Goal: Transaction & Acquisition: Obtain resource

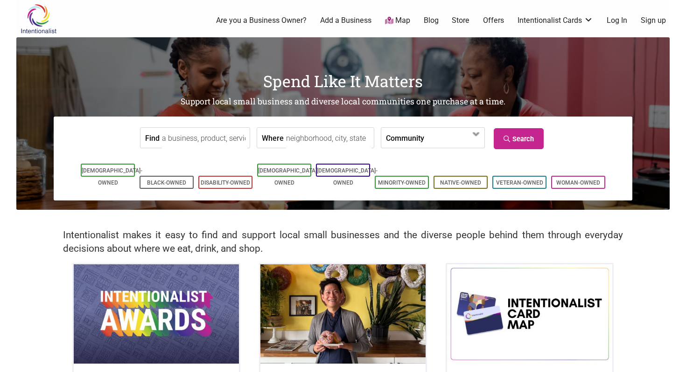
click at [319, 140] on input "Where" at bounding box center [328, 138] width 85 height 21
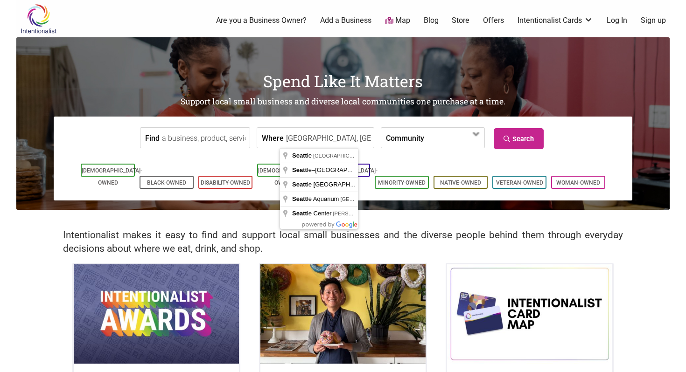
type input "Seattle, WA, USA"
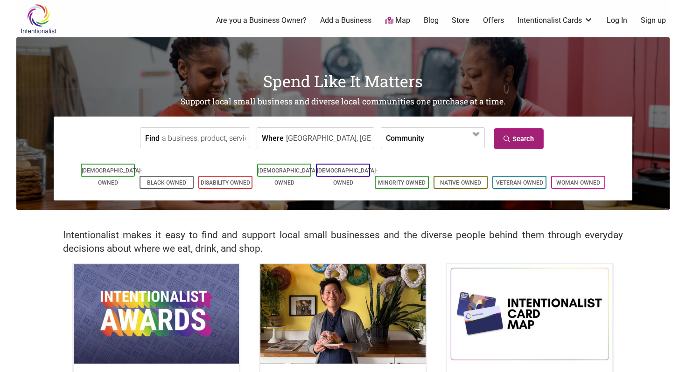
click at [507, 139] on icon at bounding box center [508, 139] width 9 height 7
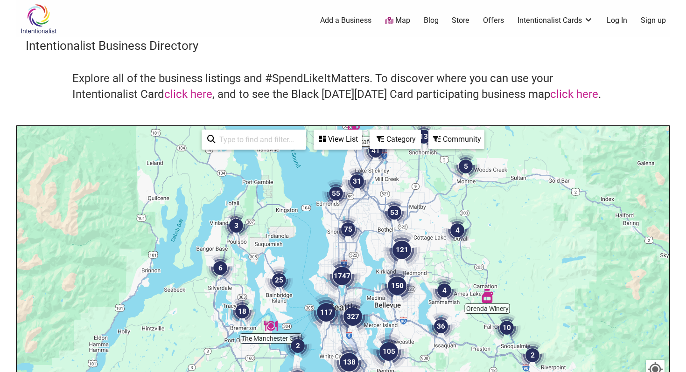
click at [578, 22] on link "Intentionalist Cards" at bounding box center [556, 20] width 76 height 10
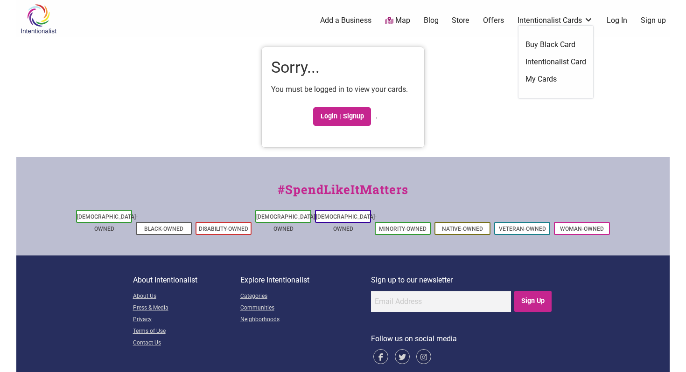
click at [584, 22] on link "Intentionalist Cards" at bounding box center [556, 20] width 76 height 10
click at [569, 56] on ul "Buy Black Card Intentionalist Card My Cards" at bounding box center [556, 62] width 75 height 73
click at [558, 64] on link "Intentionalist Card" at bounding box center [556, 62] width 61 height 10
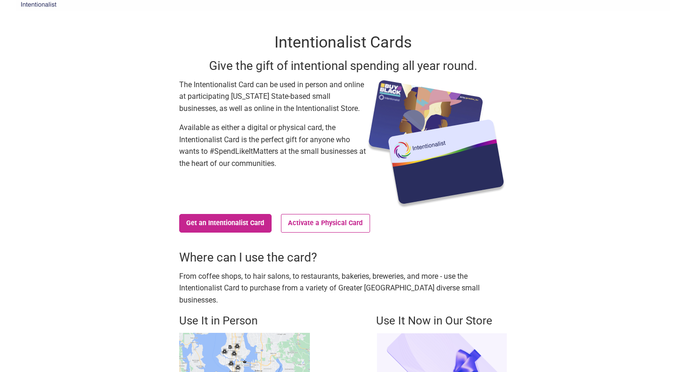
scroll to position [33, 0]
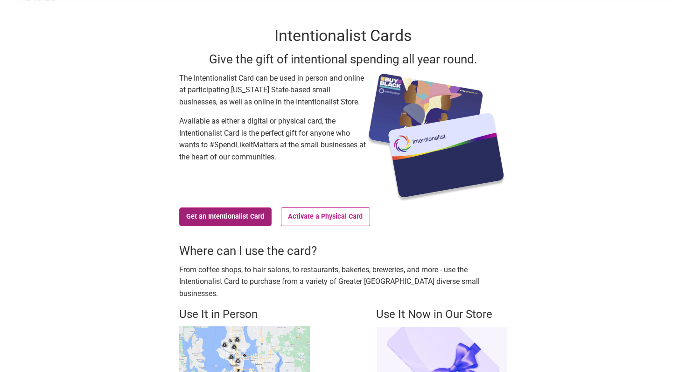
click at [231, 217] on link "Get an Intentionalist Card" at bounding box center [225, 217] width 92 height 19
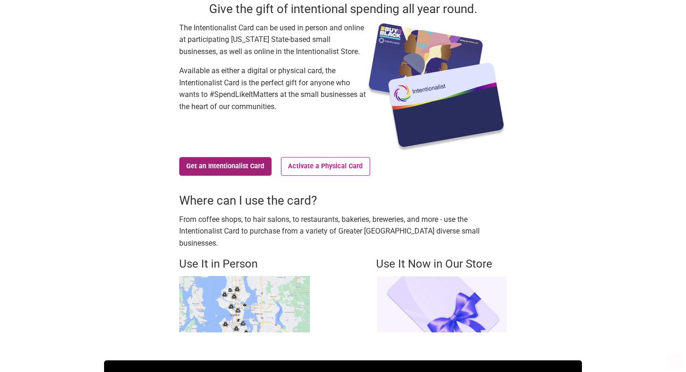
scroll to position [260, 0]
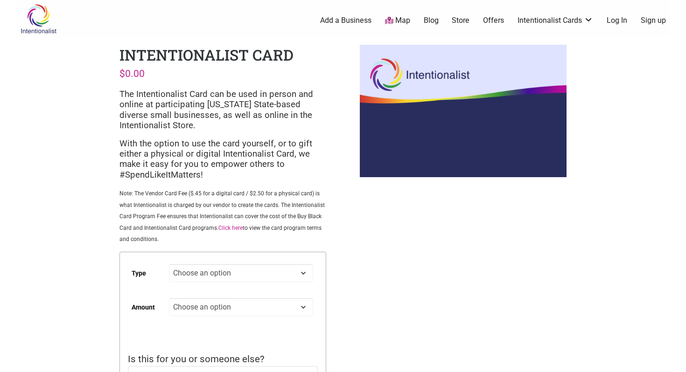
click at [499, 21] on link "Offers" at bounding box center [493, 20] width 21 height 10
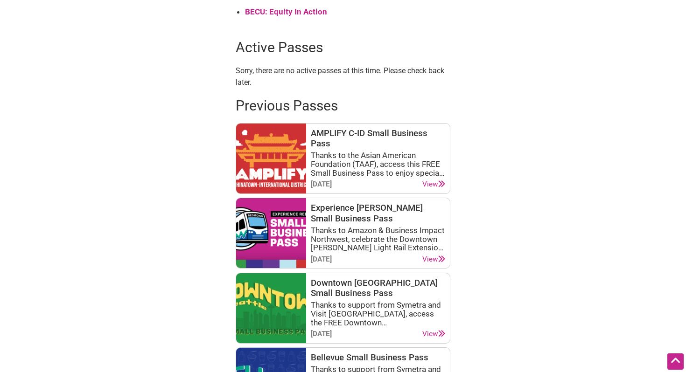
scroll to position [378, 0]
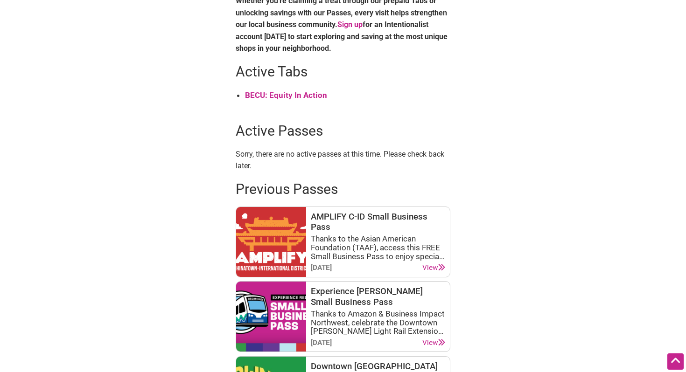
click at [312, 96] on strong "BECU: Equity In Action" at bounding box center [286, 95] width 82 height 9
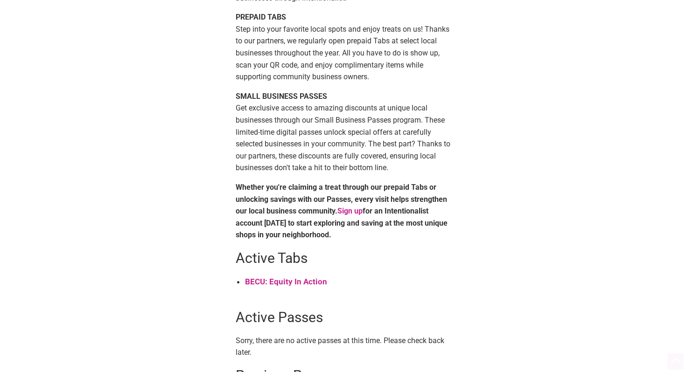
scroll to position [0, 0]
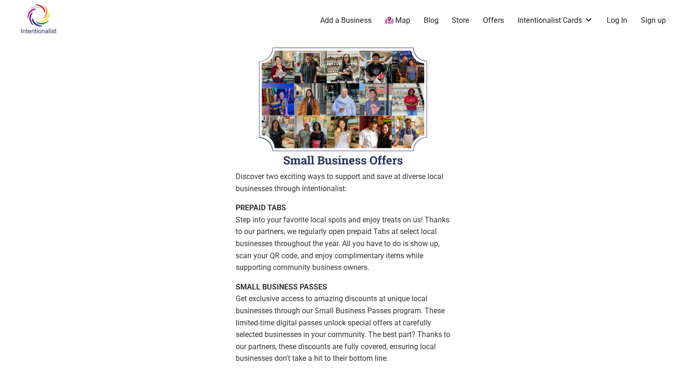
click at [638, 18] on ul "0 Add a Business Map Blog Store Offers Intentionalist Cards Buy Black Card Inte…" at bounding box center [390, 20] width 572 height 11
click at [654, 22] on link "Sign up" at bounding box center [653, 20] width 25 height 10
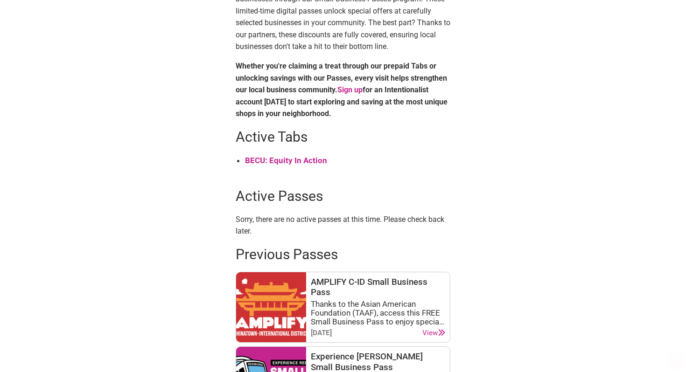
scroll to position [364, 0]
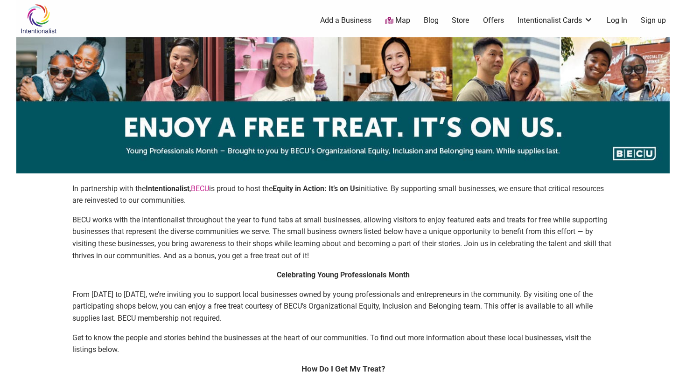
click at [653, 21] on link "Sign up" at bounding box center [653, 20] width 25 height 10
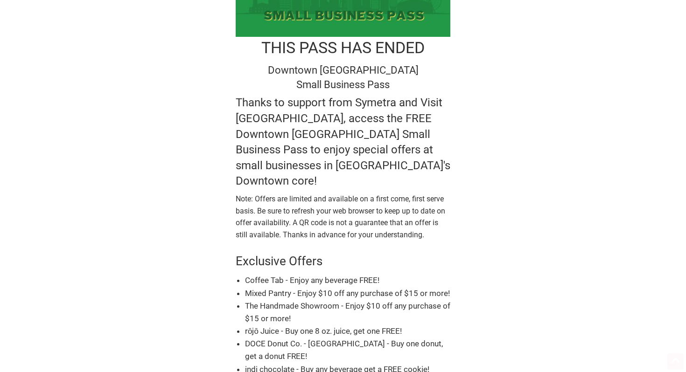
scroll to position [166, 0]
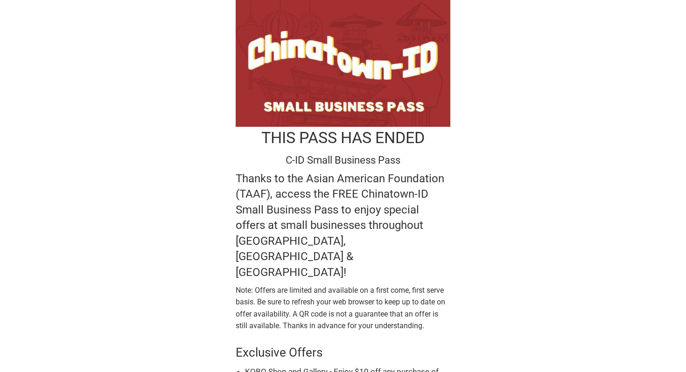
scroll to position [142, 0]
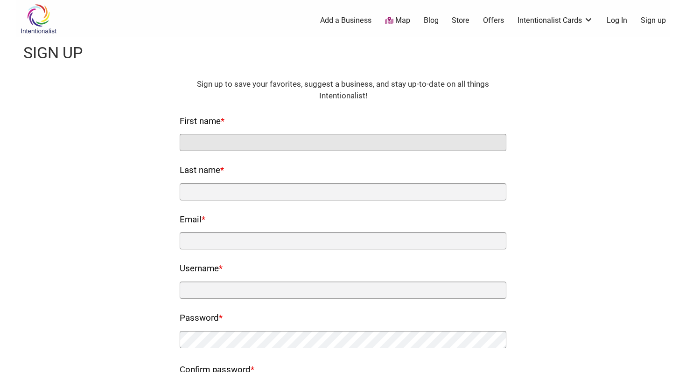
click at [437, 140] on input "First name *" at bounding box center [343, 142] width 327 height 17
type input "Sara"
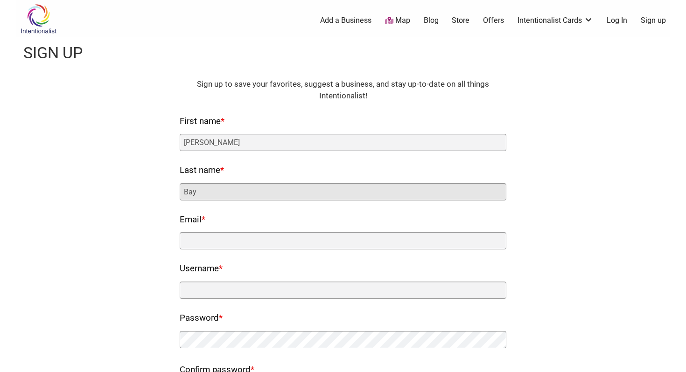
type input "Bay"
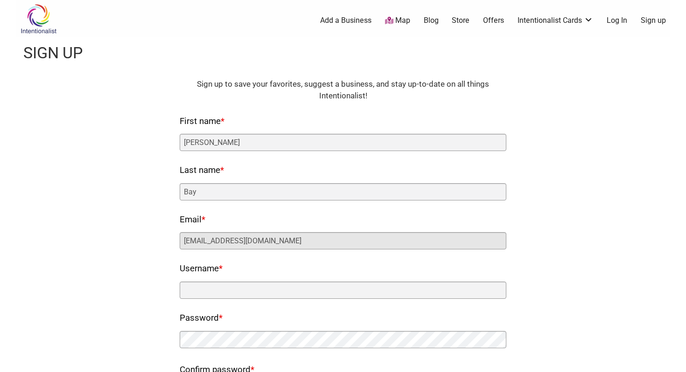
type input "saraparkbay@gmail.com"
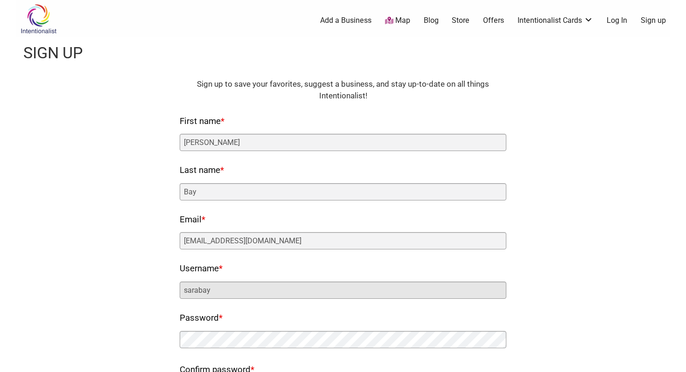
type input "sarabay"
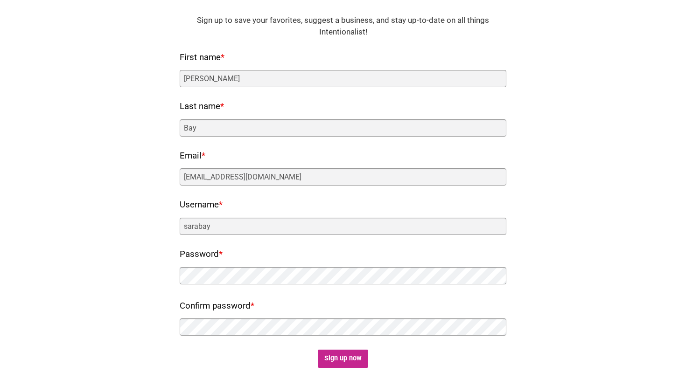
scroll to position [137, 0]
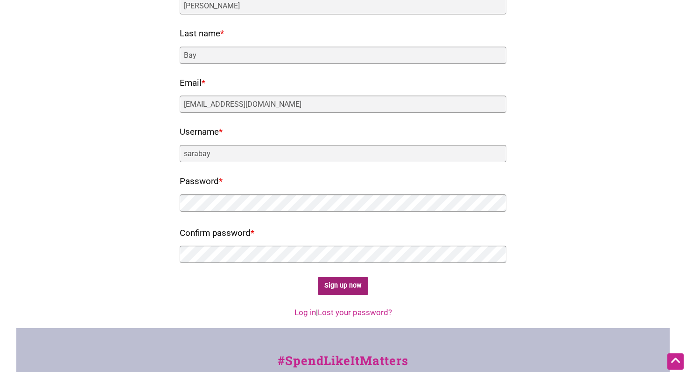
click at [348, 294] on input "Sign up now" at bounding box center [343, 286] width 51 height 18
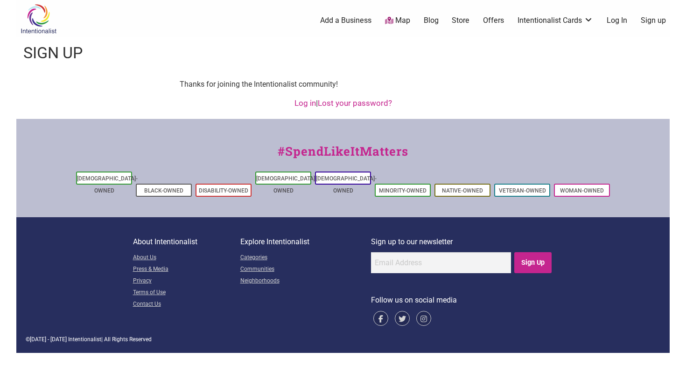
click at [512, 114] on div "Intentionalist Spend like it matters 0 Add a Business Map Blog Store Offers Int…" at bounding box center [342, 176] width 653 height 353
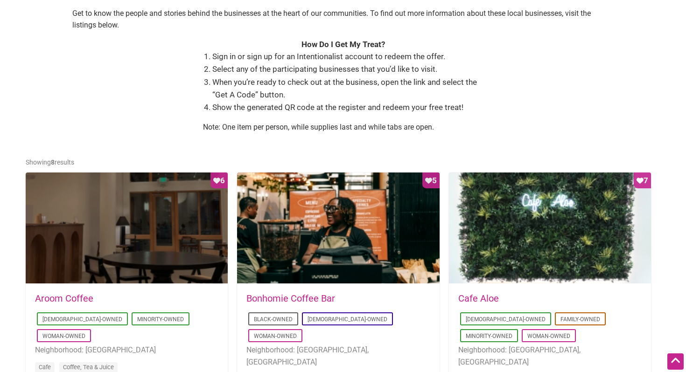
scroll to position [303, 0]
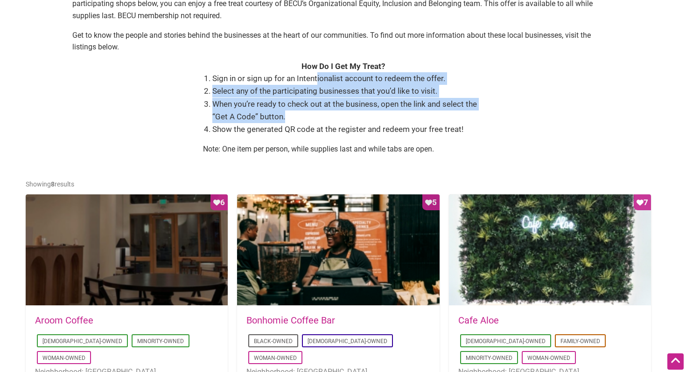
drag, startPoint x: 318, startPoint y: 77, endPoint x: 504, endPoint y: 116, distance: 189.9
click at [504, 116] on div "In partnership with the Intentionalist , [PERSON_NAME] is proud to host the Equ…" at bounding box center [343, 21] width 635 height 283
click at [504, 116] on div "In partnership with the Intentionalist , BECU is proud to host the Equity in Ac…" at bounding box center [343, 21] width 635 height 283
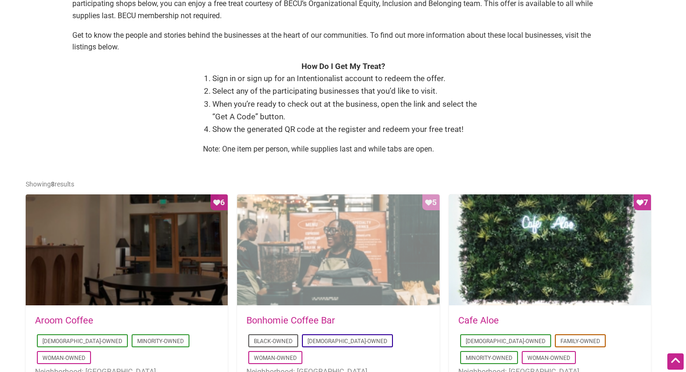
scroll to position [365, 0]
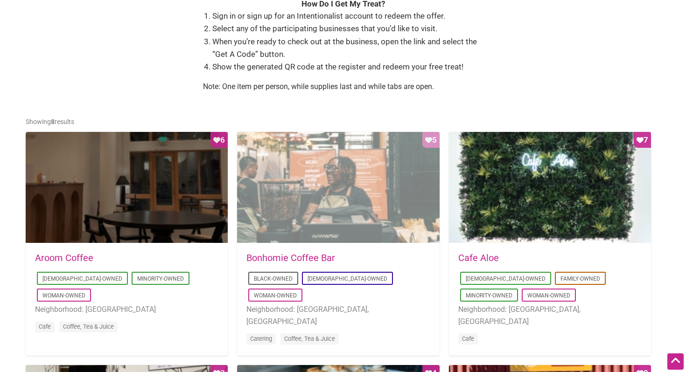
click at [402, 158] on div "Favorite Count 5" at bounding box center [338, 188] width 202 height 112
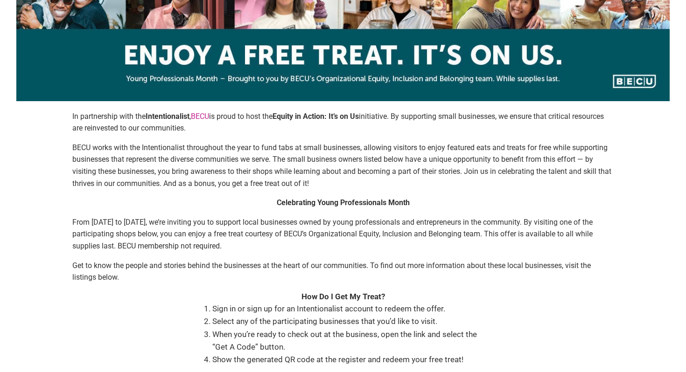
scroll to position [161, 0]
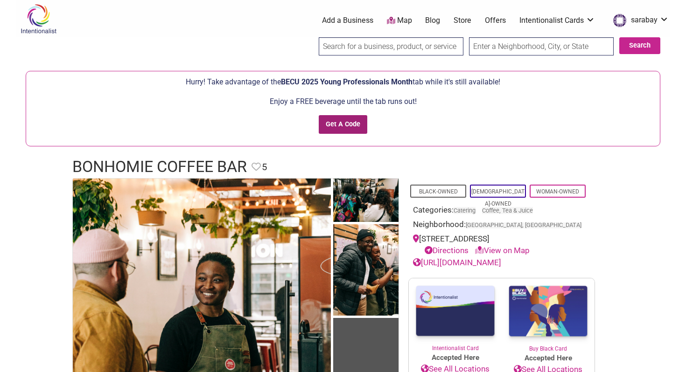
click at [359, 129] on input "Get A Code" at bounding box center [343, 124] width 49 height 19
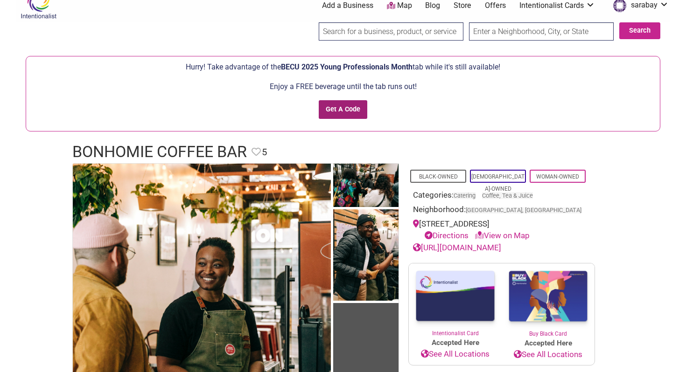
scroll to position [28, 0]
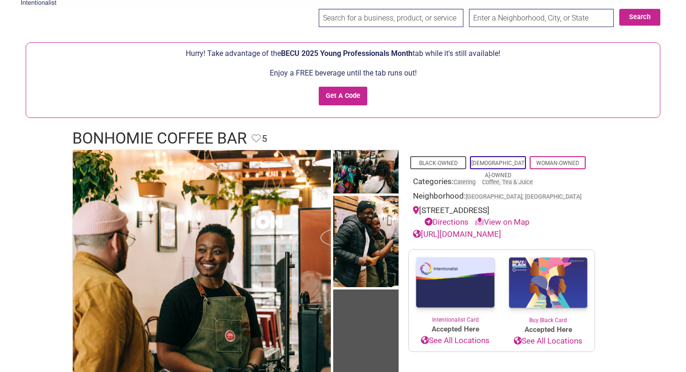
click at [407, 95] on div "Enjoy a FREE beverage until the tab runs out! Get A Code" at bounding box center [343, 90] width 624 height 46
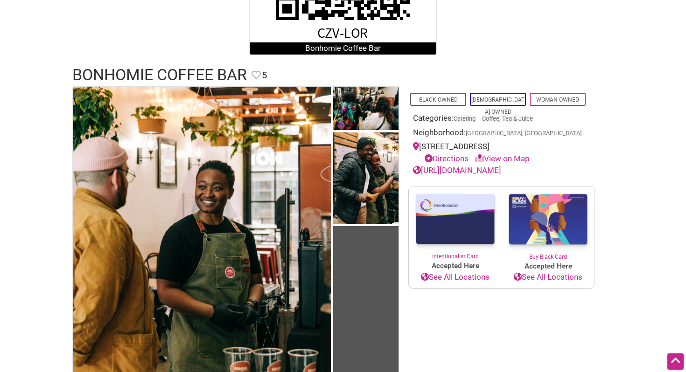
scroll to position [374, 0]
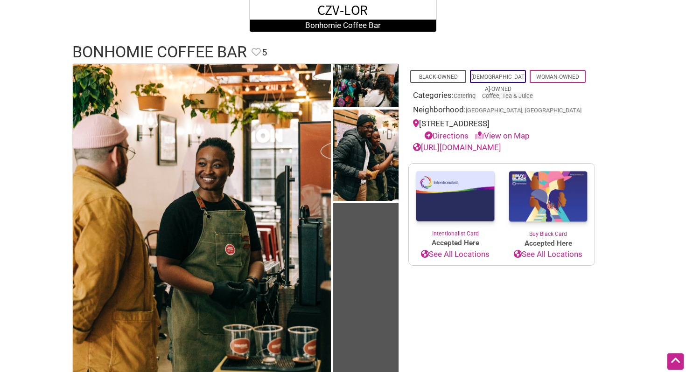
drag, startPoint x: 541, startPoint y: 123, endPoint x: 422, endPoint y: 124, distance: 119.0
click at [422, 124] on div "[STREET_ADDRESS] Directions View on Map" at bounding box center [501, 130] width 177 height 24
copy div "[STREET_ADDRESS]"
click at [651, 74] on div "Intentionalist Spend like it matters 0 Add a Business Map Blog Store Offers Int…" at bounding box center [342, 376] width 653 height 1500
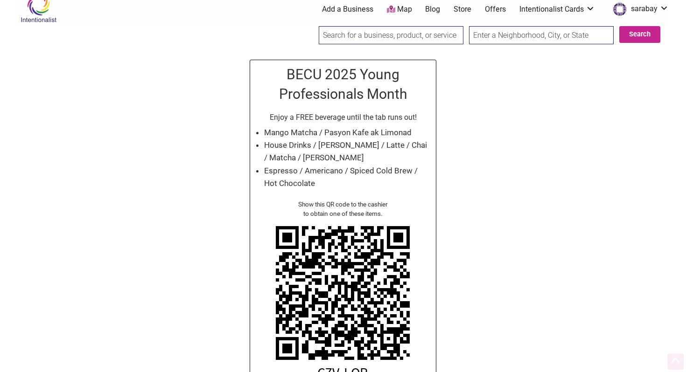
scroll to position [0, 0]
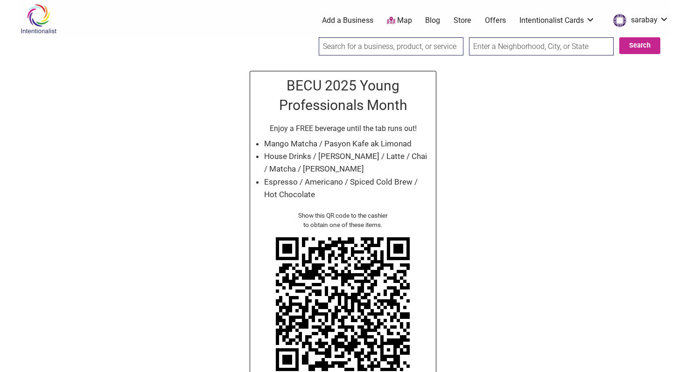
click at [654, 93] on div "BECU 2025 Young Professionals Month Enjoy a FREE beverage until the tab runs ou…" at bounding box center [342, 239] width 653 height 354
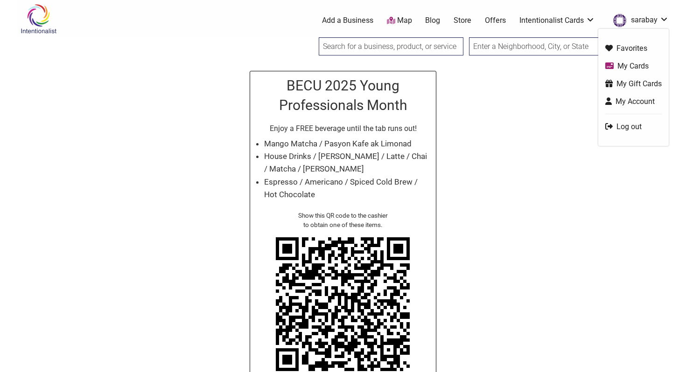
click at [652, 20] on link "sarabay" at bounding box center [639, 20] width 60 height 17
click at [635, 126] on link "Log out" at bounding box center [633, 126] width 56 height 11
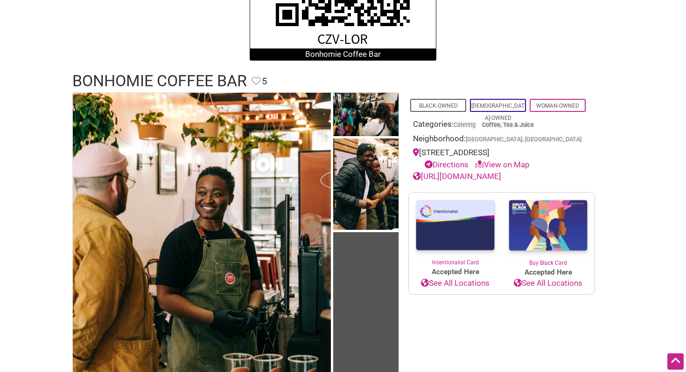
scroll to position [318, 0]
